Goal: Information Seeking & Learning: Find specific fact

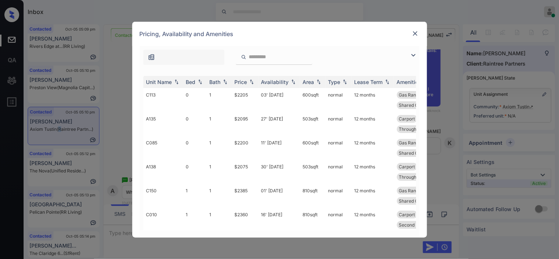
click at [413, 32] on img at bounding box center [415, 33] width 7 height 7
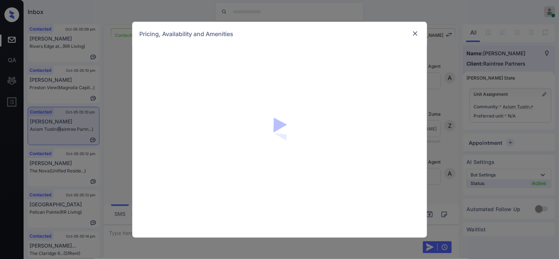
scroll to position [619, 0]
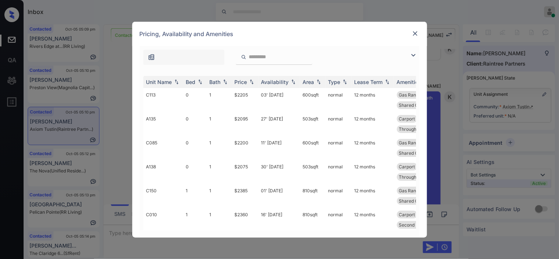
click at [408, 55] on div at bounding box center [280, 55] width 280 height 19
click at [413, 55] on img at bounding box center [413, 55] width 9 height 9
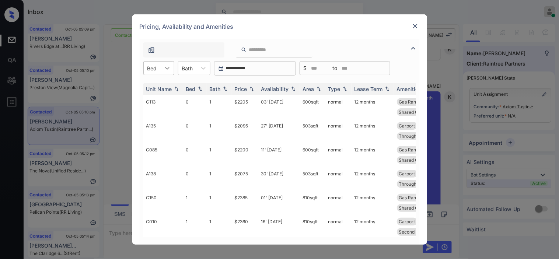
click at [162, 74] on div at bounding box center [167, 68] width 13 height 13
click at [160, 112] on div "2" at bounding box center [158, 112] width 31 height 13
click at [250, 87] on img at bounding box center [251, 89] width 7 height 5
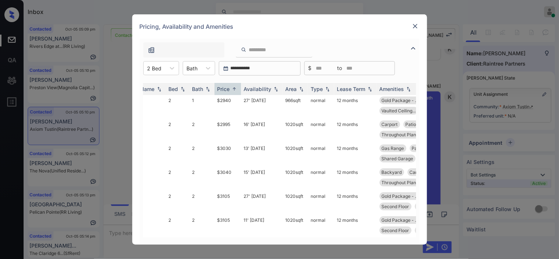
scroll to position [31, 0]
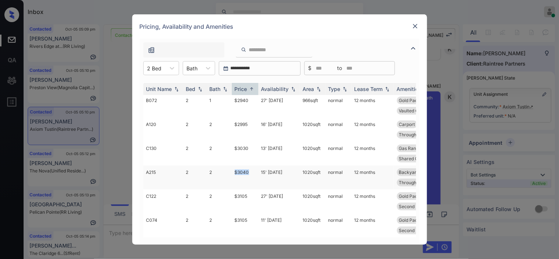
drag, startPoint x: 232, startPoint y: 167, endPoint x: 253, endPoint y: 167, distance: 21.4
click at [253, 167] on td "$3040" at bounding box center [245, 177] width 27 height 24
copy td "$3040"
click at [416, 24] on img at bounding box center [415, 25] width 7 height 7
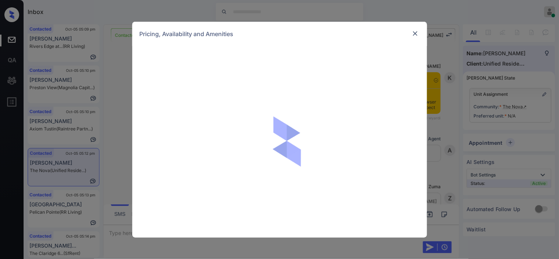
scroll to position [461, 0]
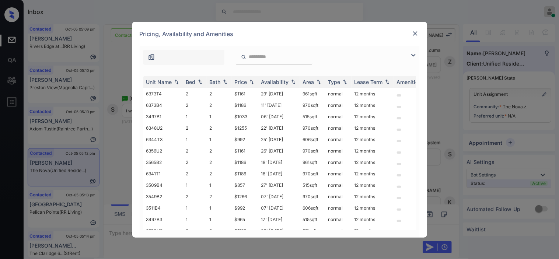
click at [413, 53] on img at bounding box center [413, 55] width 9 height 9
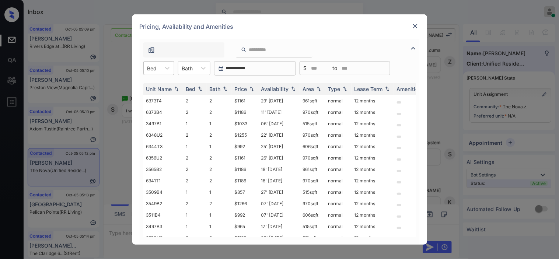
click at [159, 71] on div "Bed" at bounding box center [152, 68] width 17 height 11
click at [155, 89] on div "1" at bounding box center [158, 86] width 31 height 13
click at [246, 87] on div "Price" at bounding box center [241, 89] width 13 height 6
click at [253, 113] on tr "3530R3 1 1 $929 12' Sep 25 612 sqft normal 12 months" at bounding box center [335, 111] width 385 height 11
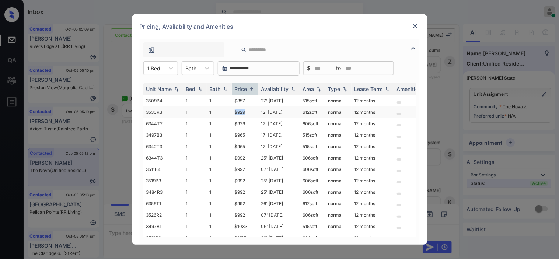
copy tr "$929"
click at [244, 110] on td "$929" at bounding box center [245, 111] width 27 height 11
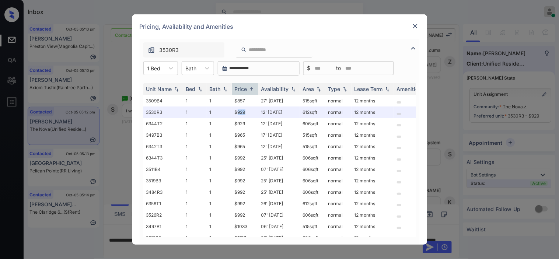
click at [415, 24] on img at bounding box center [415, 25] width 7 height 7
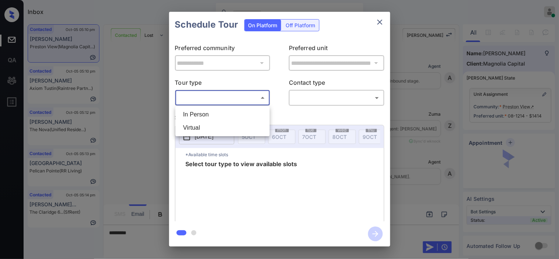
scroll to position [1488, 0]
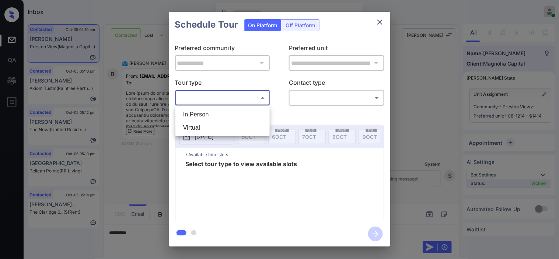
click at [424, 104] on div at bounding box center [279, 129] width 559 height 259
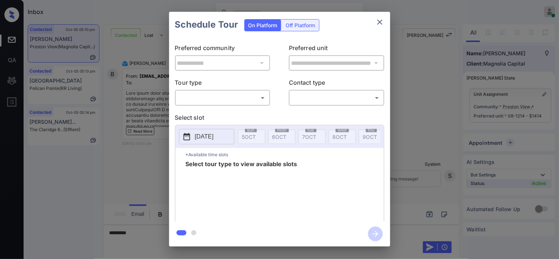
click at [146, 192] on div "**********" at bounding box center [279, 129] width 559 height 258
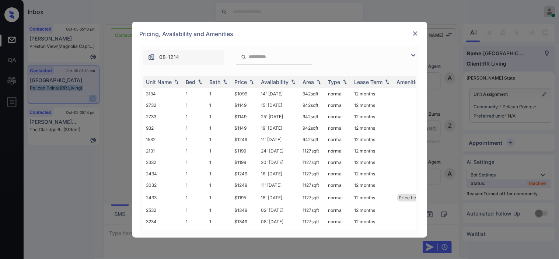
scroll to position [526, 0]
click at [413, 62] on div "08-1214" at bounding box center [280, 55] width 280 height 19
click at [415, 54] on img at bounding box center [413, 55] width 9 height 9
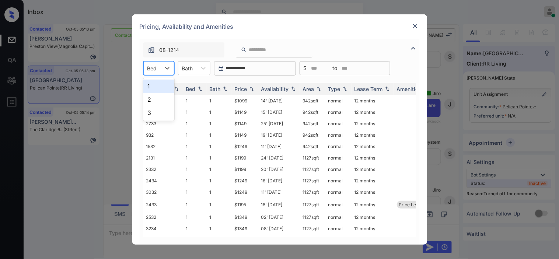
click at [155, 70] on div at bounding box center [152, 68] width 10 height 8
click at [153, 86] on div "1" at bounding box center [158, 86] width 31 height 13
click at [255, 90] on img at bounding box center [251, 89] width 7 height 5
click at [255, 90] on img at bounding box center [251, 89] width 7 height 6
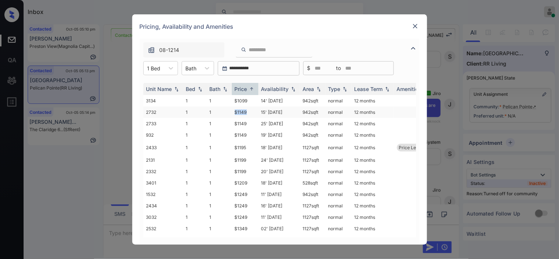
drag, startPoint x: 232, startPoint y: 112, endPoint x: 249, endPoint y: 112, distance: 16.6
click at [249, 112] on td "$1149" at bounding box center [245, 111] width 27 height 11
copy td "$1149"
click at [248, 111] on td "$1149" at bounding box center [245, 111] width 27 height 11
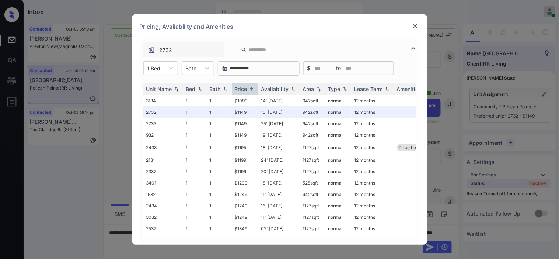
click at [413, 26] on img at bounding box center [415, 25] width 7 height 7
